Goal: Information Seeking & Learning: Check status

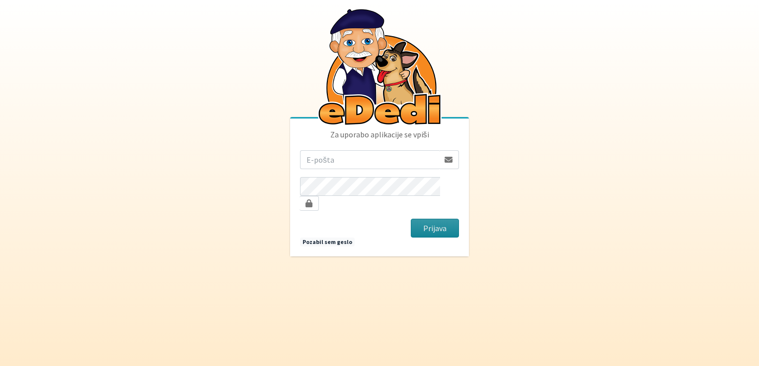
type input "jonfimz@gmail.com"
click at [433, 223] on button "Prijava" at bounding box center [435, 228] width 48 height 19
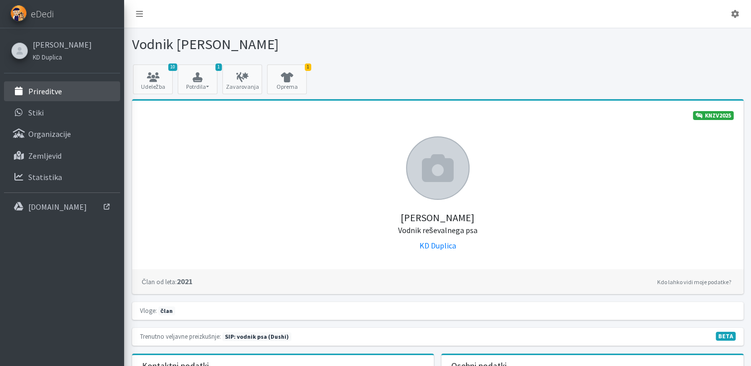
click at [73, 88] on link "Prireditve" at bounding box center [62, 91] width 116 height 20
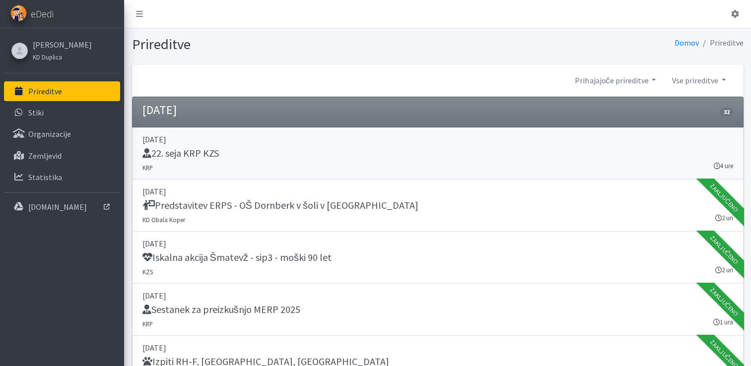
click at [497, 159] on div "22. seja KRP KZS" at bounding box center [438, 154] width 591 height 14
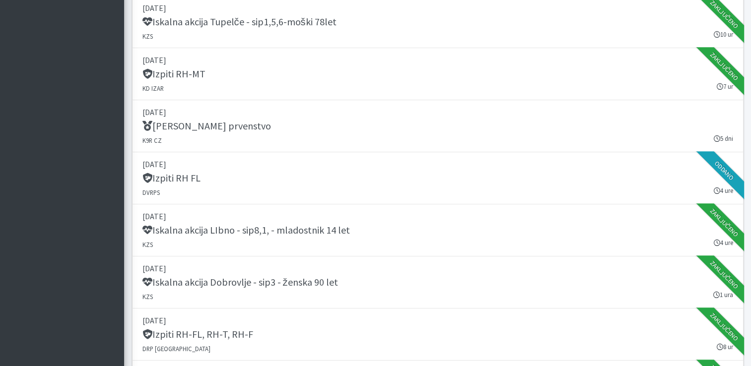
scroll to position [593, 0]
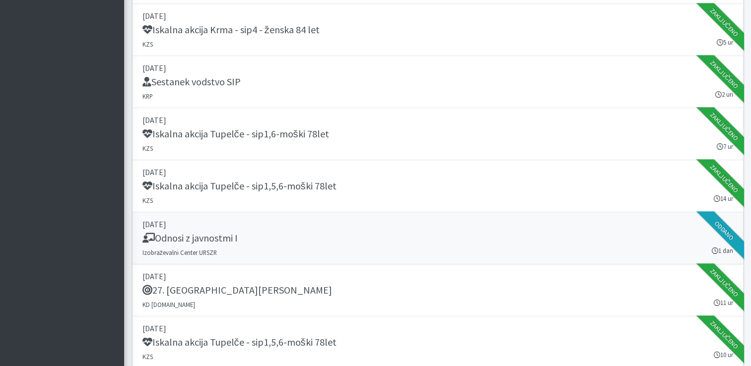
click at [433, 227] on p "12. september 2025" at bounding box center [438, 224] width 591 height 12
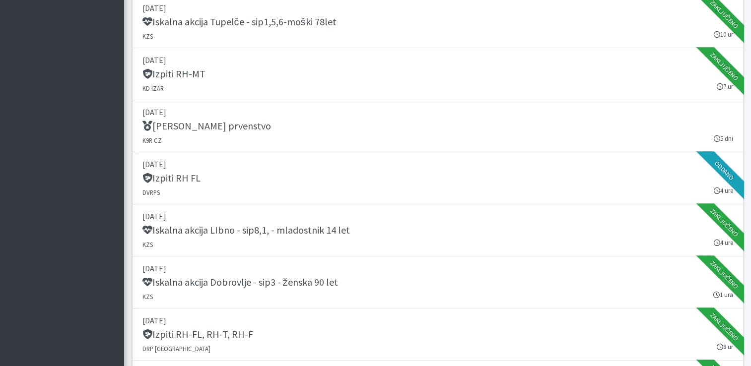
scroll to position [1234, 0]
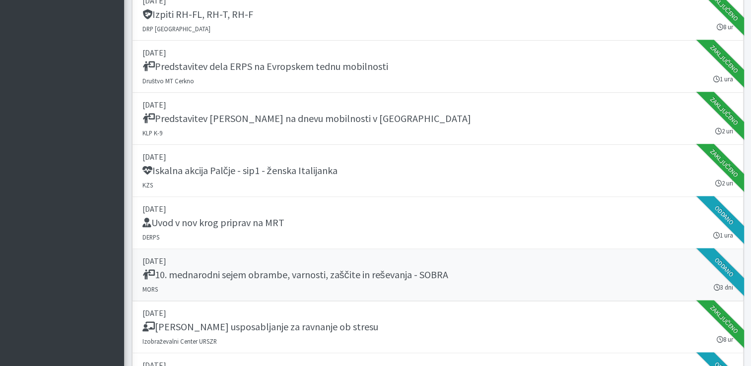
click at [572, 276] on div "10. mednarodni sejem obrambe, varnosti, zaščite in reševanja - SOBRA" at bounding box center [438, 276] width 591 height 14
click at [612, 228] on link "22. september 2025 Uvod v nov krog priprav na MRT DERPS 1 ura Oddano" at bounding box center [438, 223] width 612 height 52
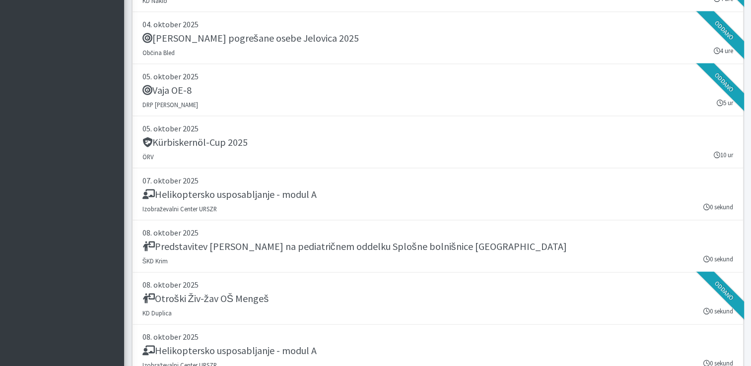
scroll to position [2095, 0]
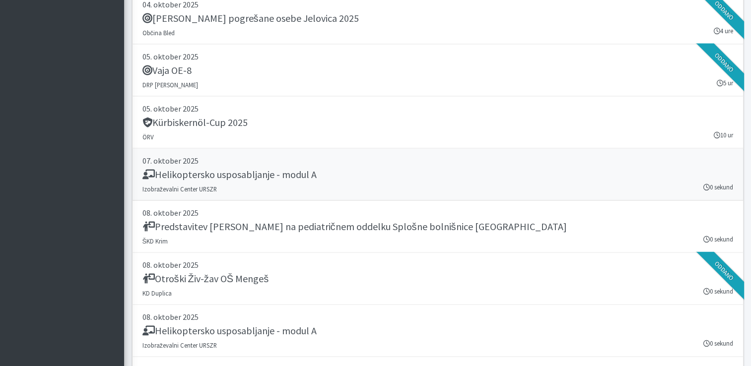
click at [530, 172] on div "Helikoptersko usposabljanje - modul A" at bounding box center [438, 176] width 591 height 14
click at [330, 325] on div "Helikoptersko usposabljanje - modul A" at bounding box center [438, 332] width 591 height 14
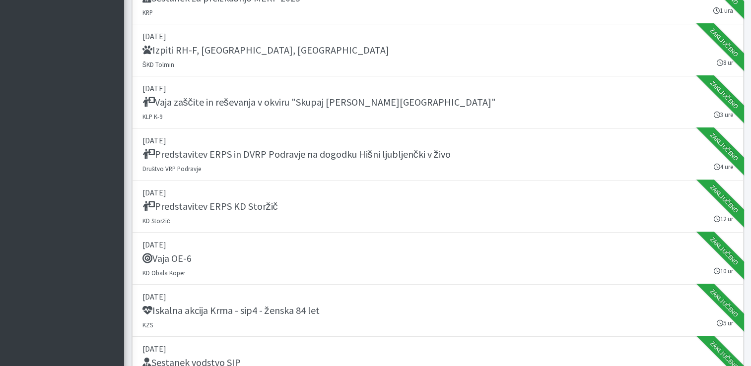
scroll to position [0, 0]
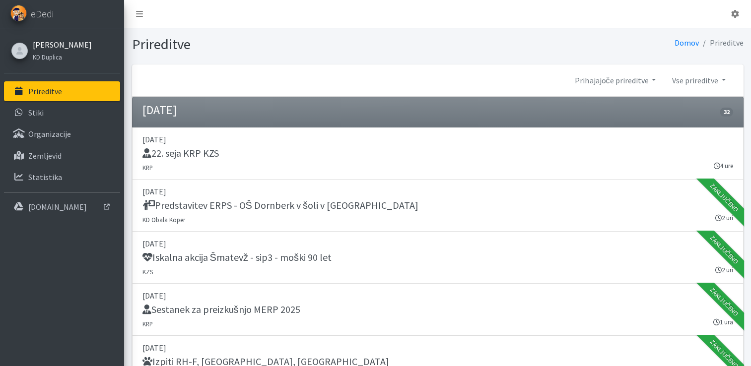
click at [70, 49] on link "[PERSON_NAME]" at bounding box center [62, 45] width 59 height 12
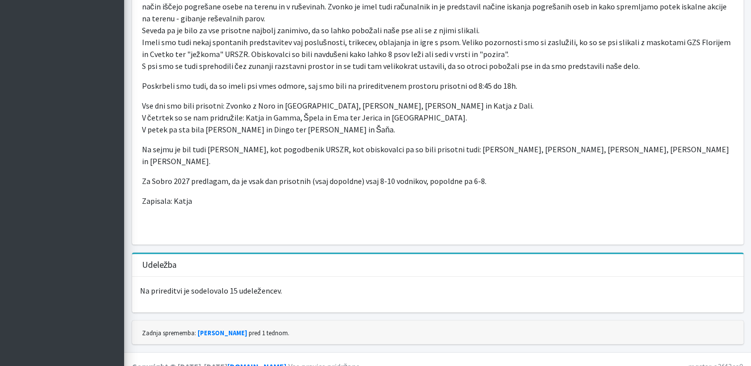
scroll to position [413, 0]
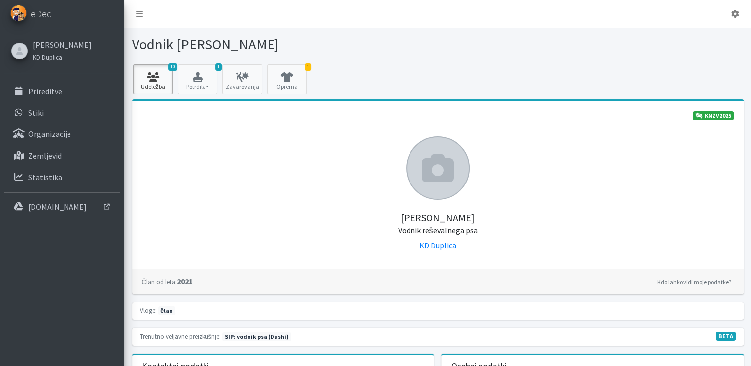
click at [159, 83] on link "10 Udeležba" at bounding box center [153, 80] width 40 height 30
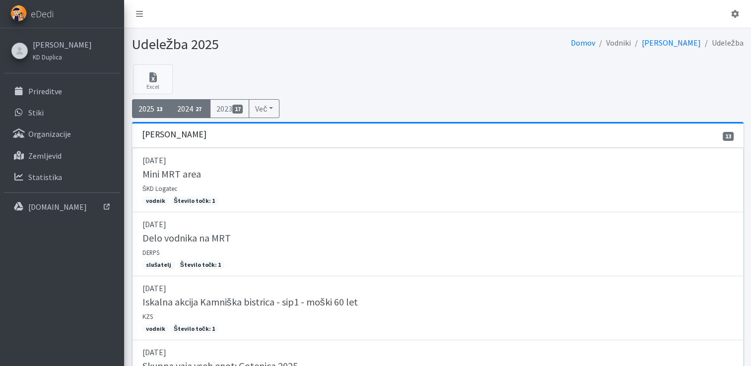
click at [186, 110] on link "2024 27" at bounding box center [191, 108] width 40 height 19
click at [150, 110] on link "2025 13" at bounding box center [152, 108] width 40 height 19
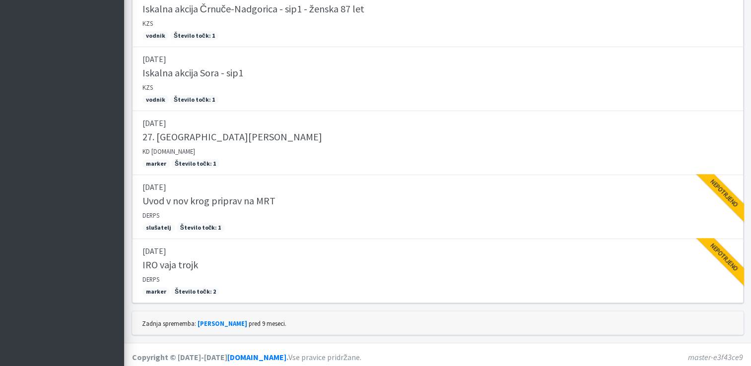
scroll to position [552, 0]
